Goal: Find specific page/section: Find specific page/section

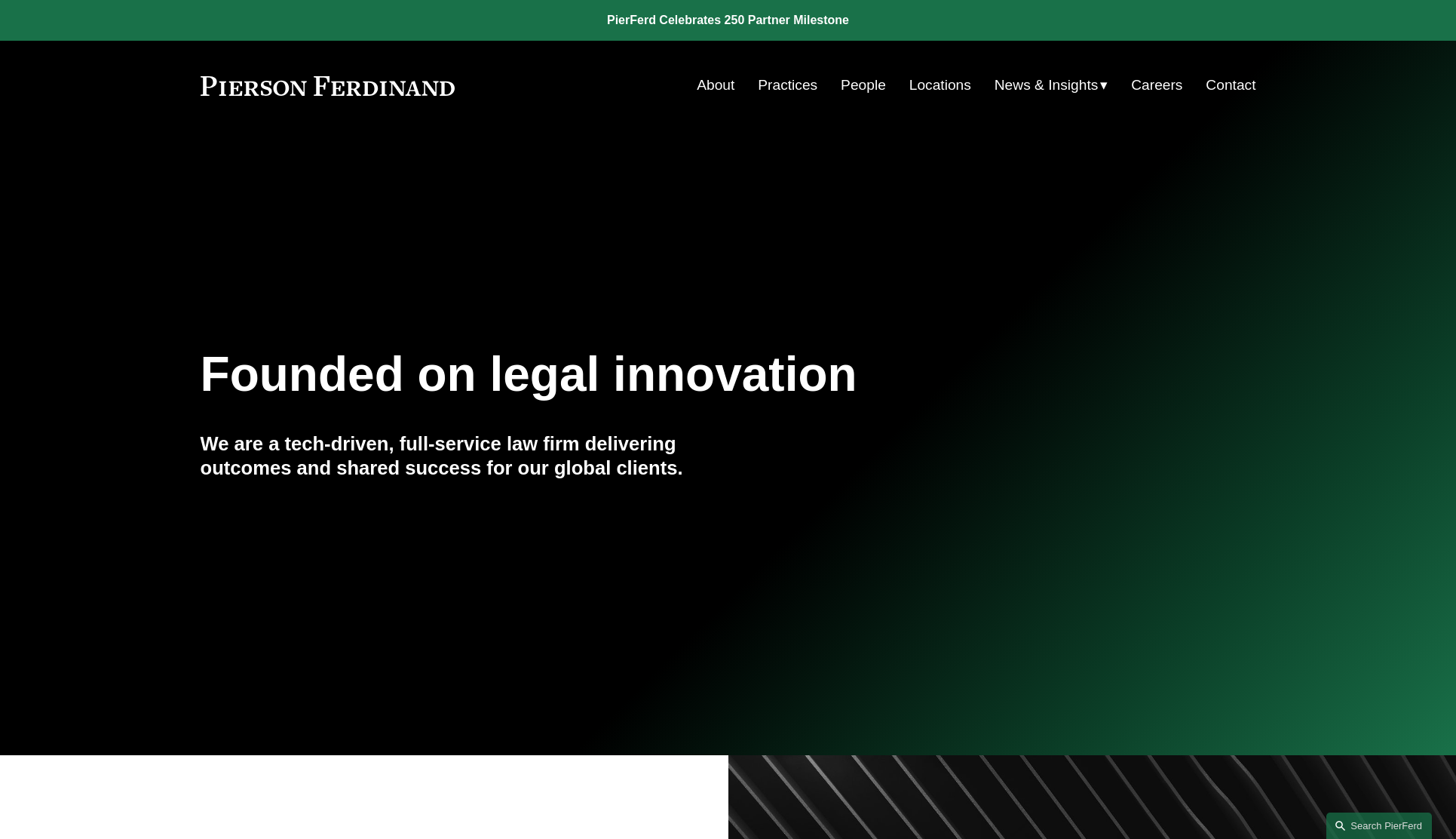
click at [719, 91] on link "About" at bounding box center [715, 84] width 37 height 28
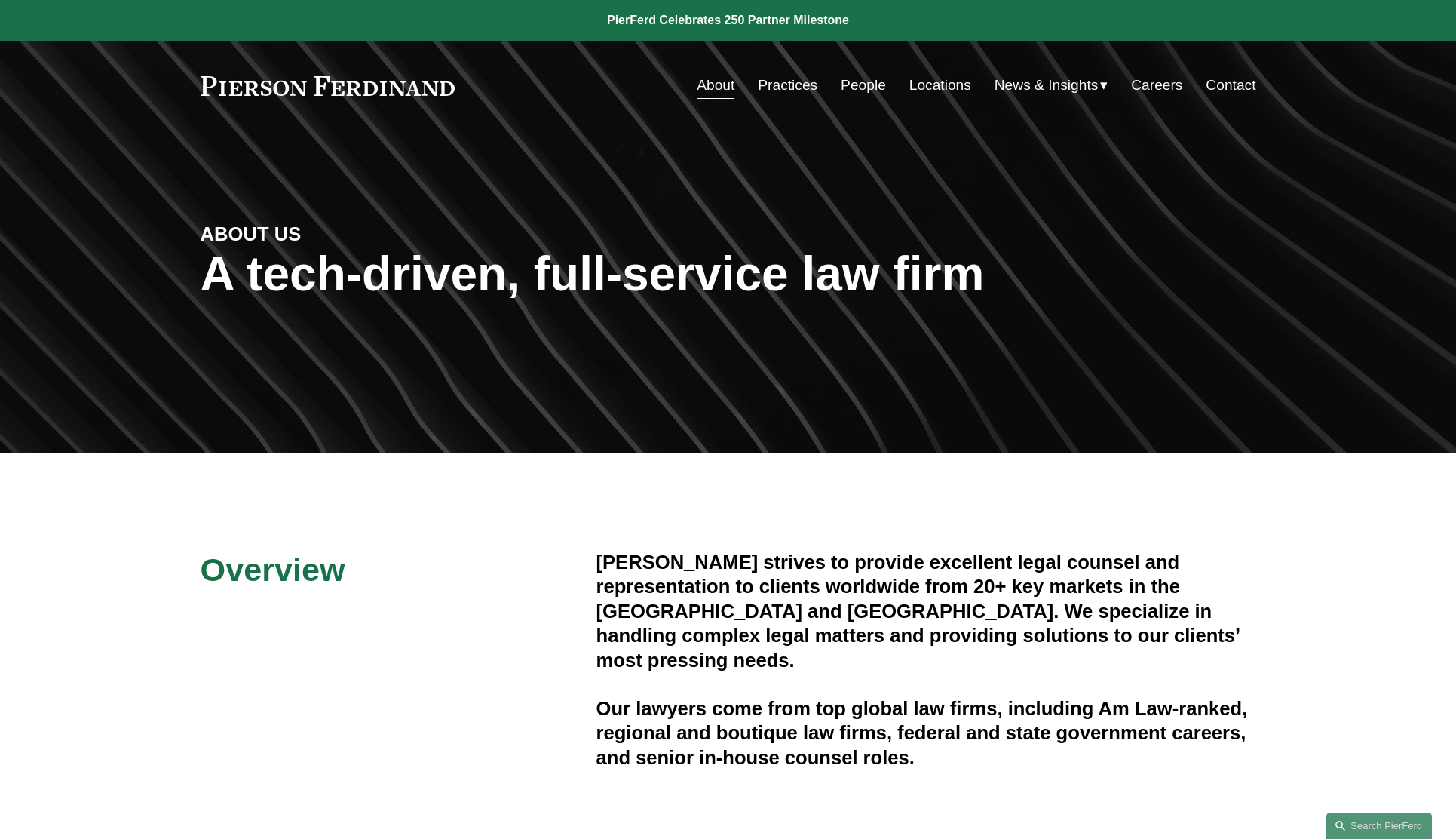
click at [1243, 87] on link "Contact" at bounding box center [1231, 84] width 49 height 28
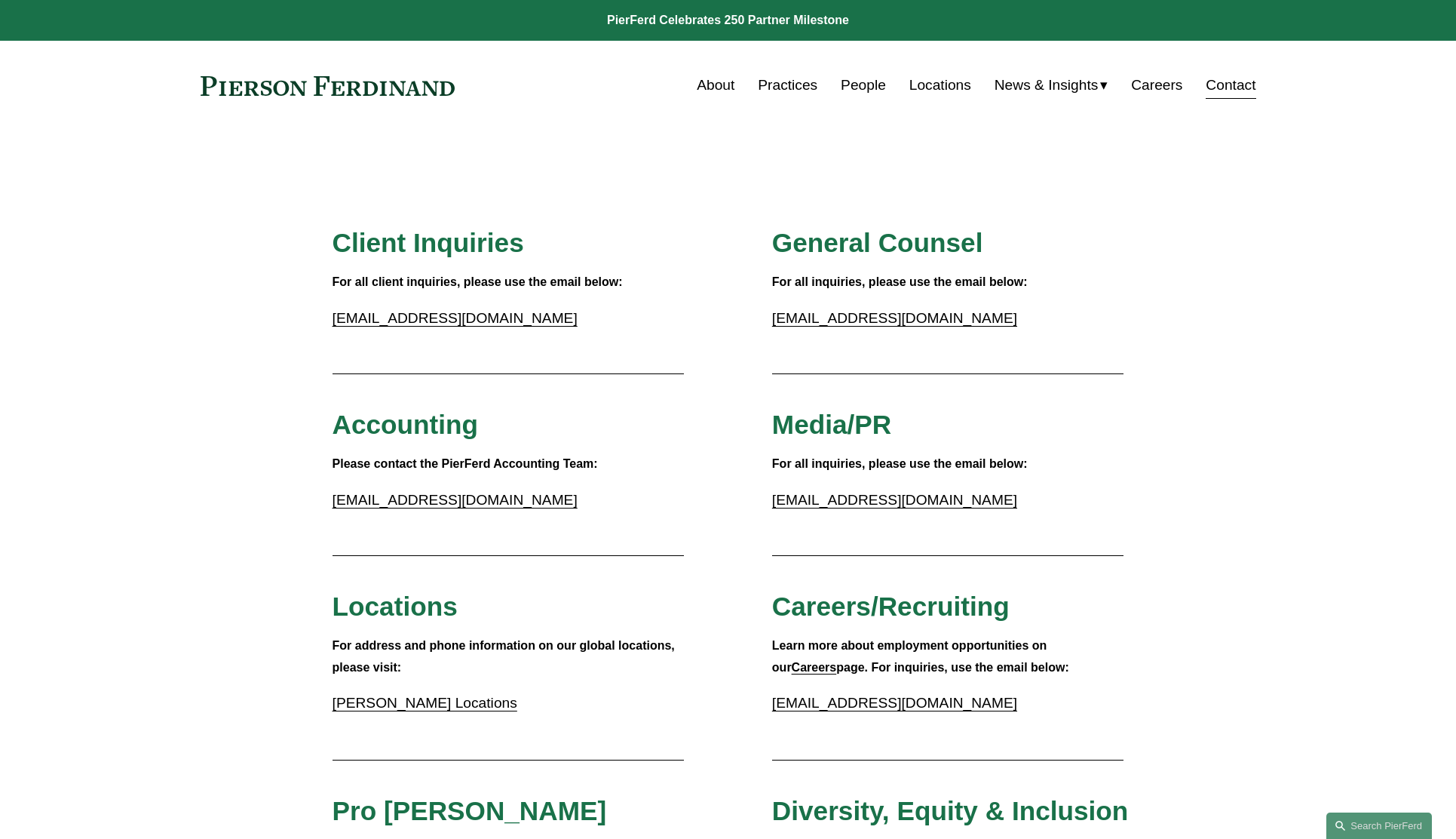
click at [870, 95] on link "People" at bounding box center [864, 84] width 45 height 28
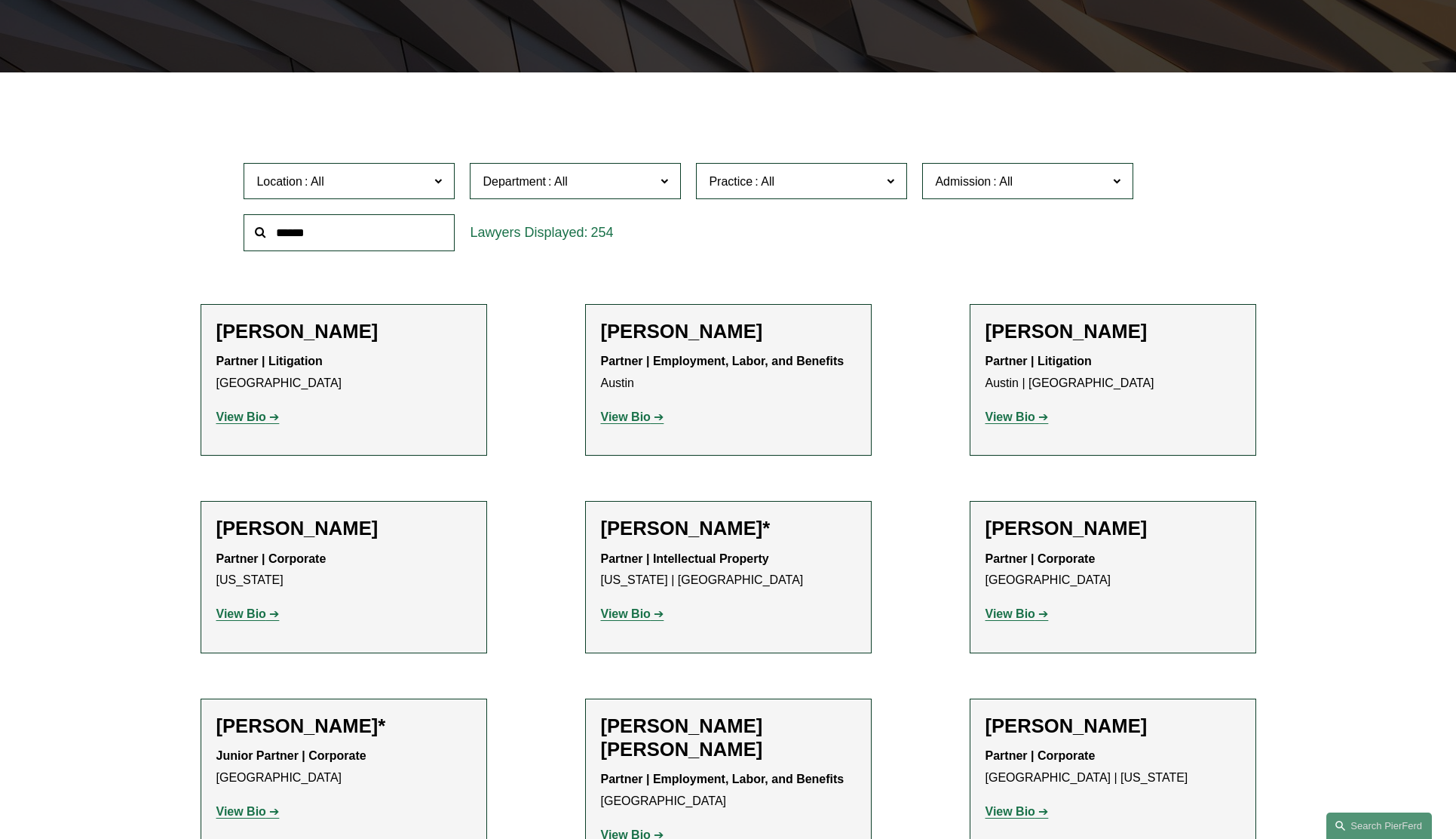
scroll to position [386, 0]
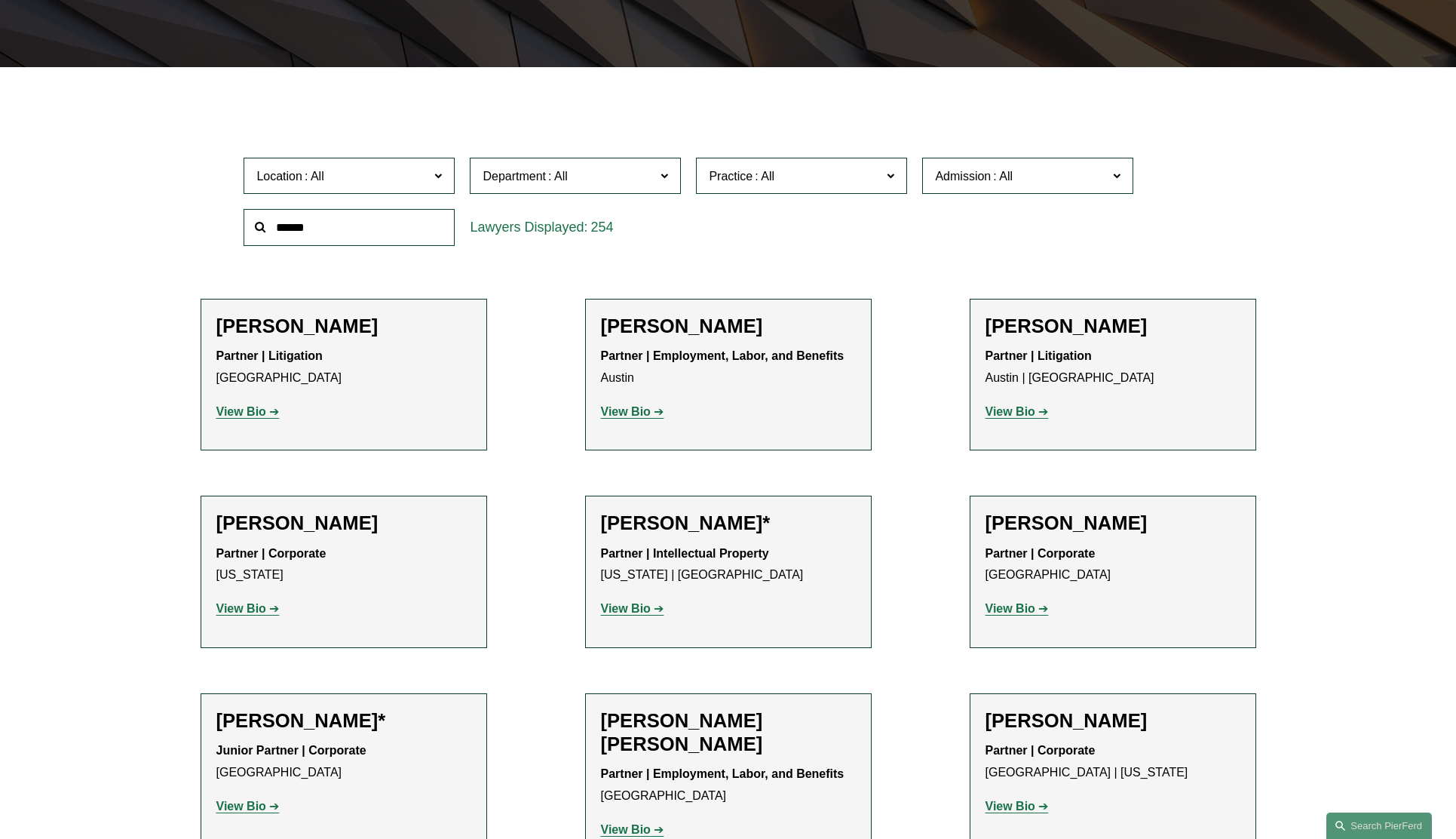
click at [442, 175] on span at bounding box center [438, 175] width 7 height 19
click at [0, 0] on link "[GEOGRAPHIC_DATA]" at bounding box center [0, 0] width 0 height 0
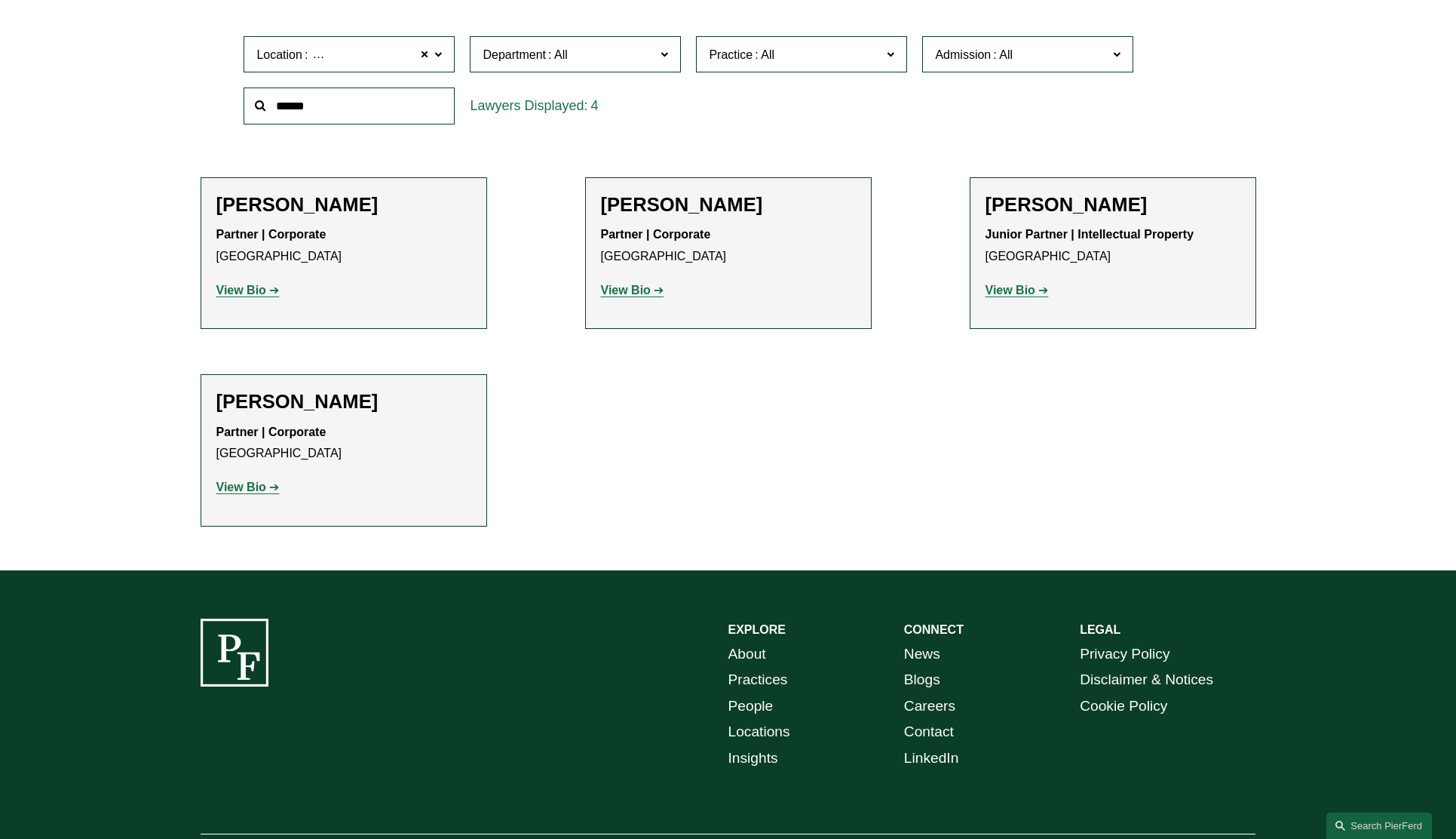
scroll to position [585, 0]
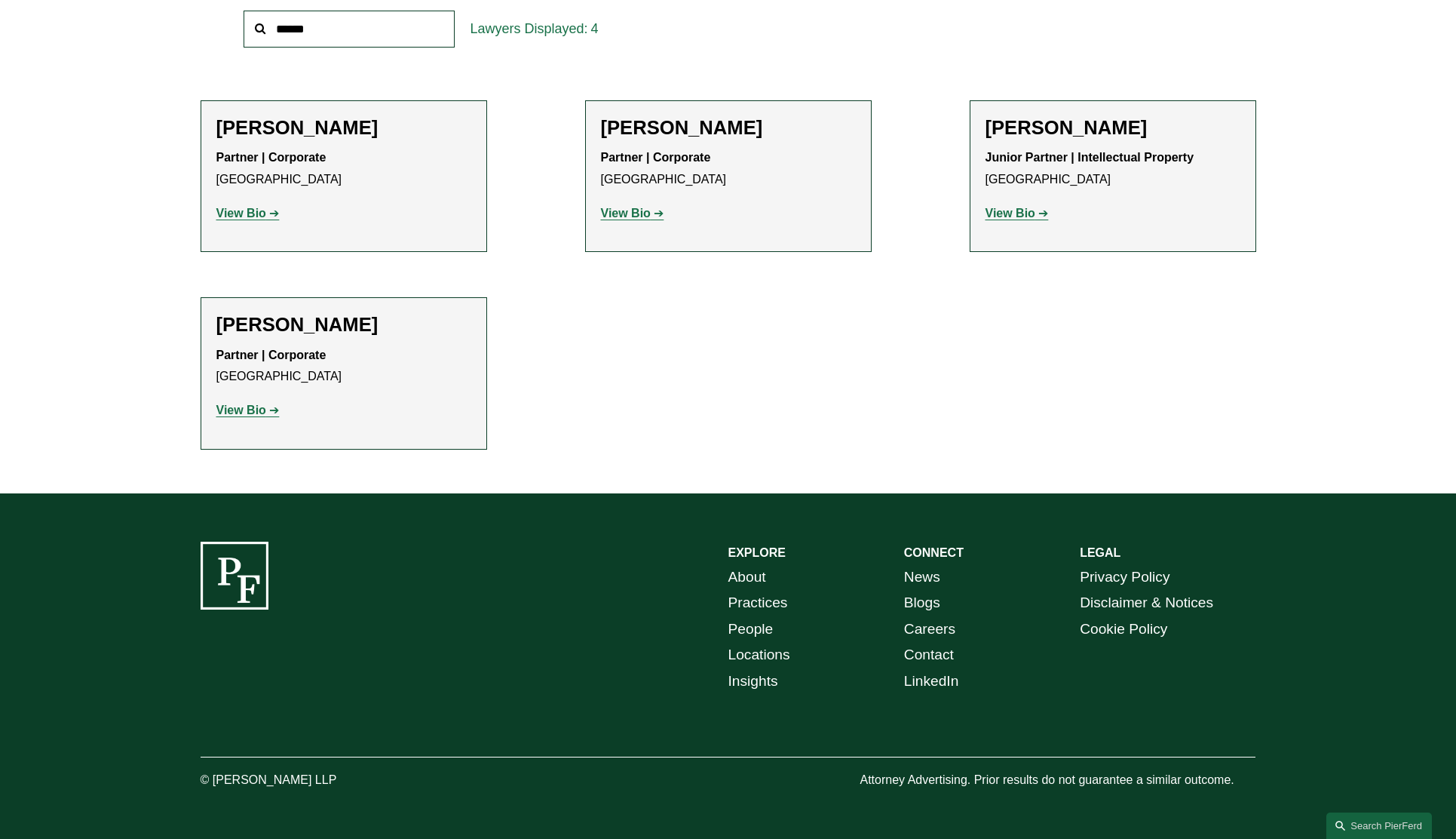
click at [935, 659] on link "Contact" at bounding box center [929, 655] width 49 height 27
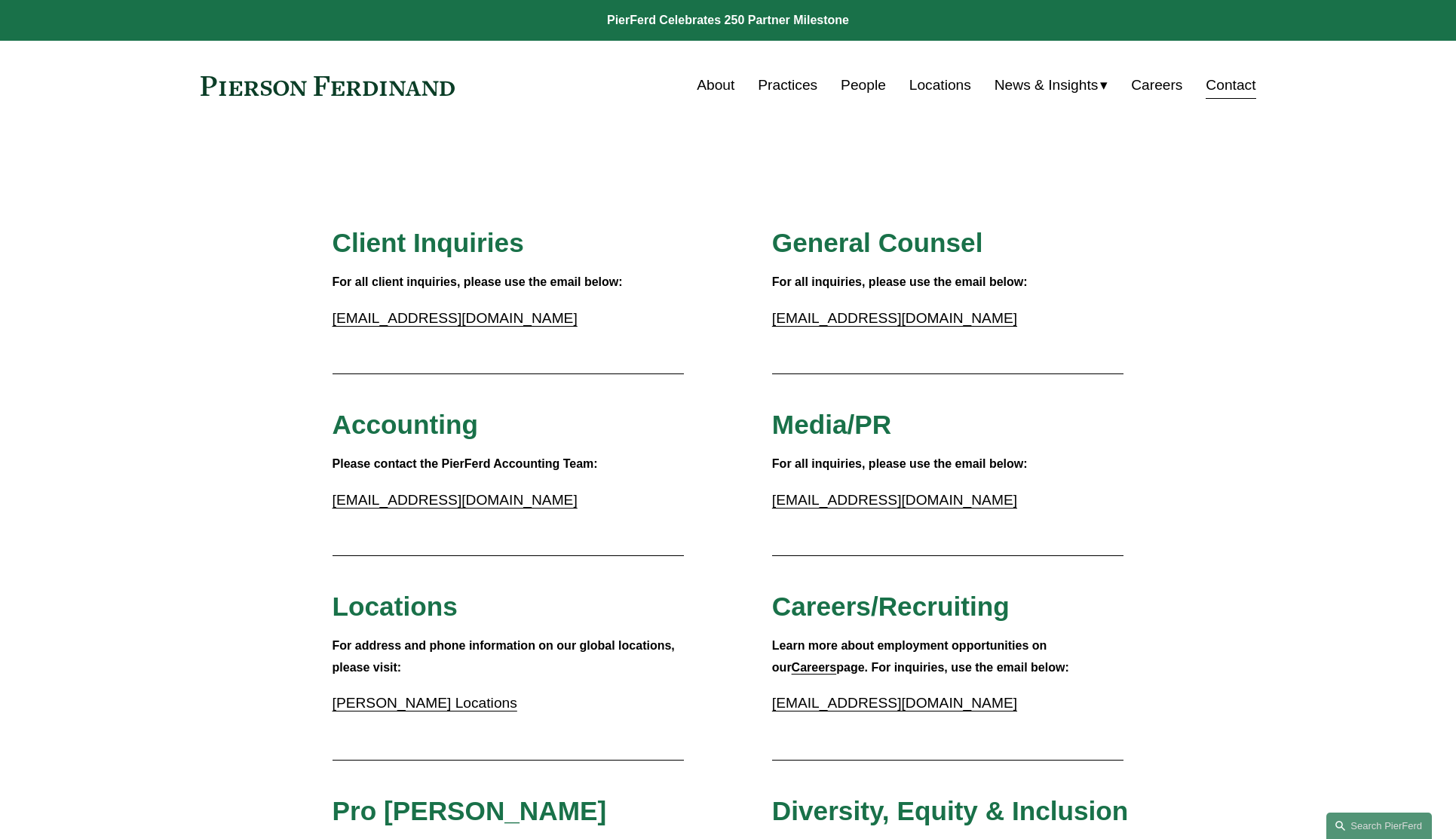
click at [851, 97] on link "People" at bounding box center [864, 84] width 45 height 28
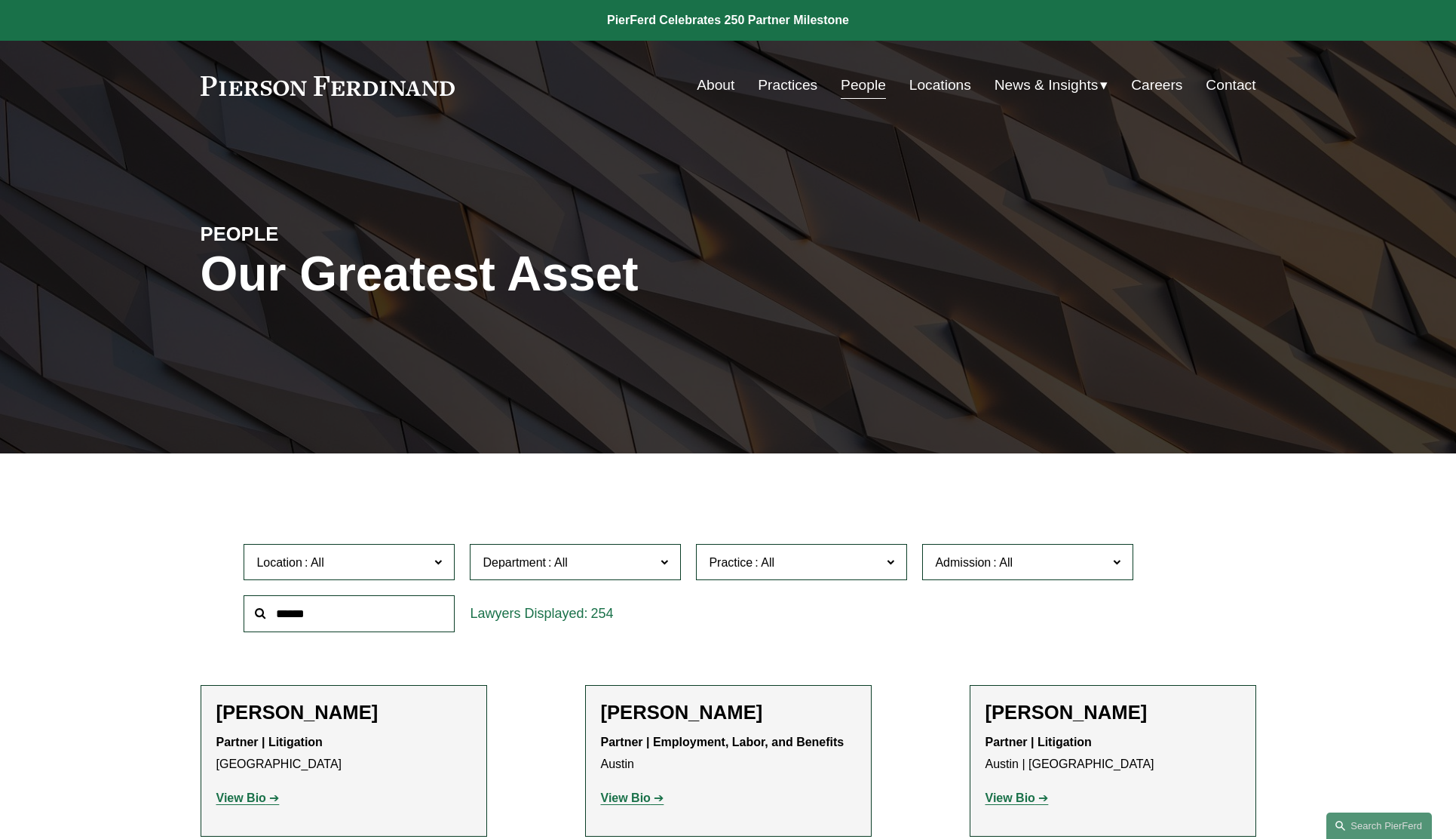
drag, startPoint x: 459, startPoint y: 93, endPoint x: 248, endPoint y: 91, distance: 211.0
click at [248, 91] on div "About Practices People Locations News & Insights News" at bounding box center [728, 84] width 1056 height 28
drag, startPoint x: 188, startPoint y: 80, endPoint x: 429, endPoint y: 73, distance: 241.1
click at [426, 73] on div "Skip to Content About Practices People Locations" at bounding box center [728, 85] width 1456 height 89
